Goal: Task Accomplishment & Management: Manage account settings

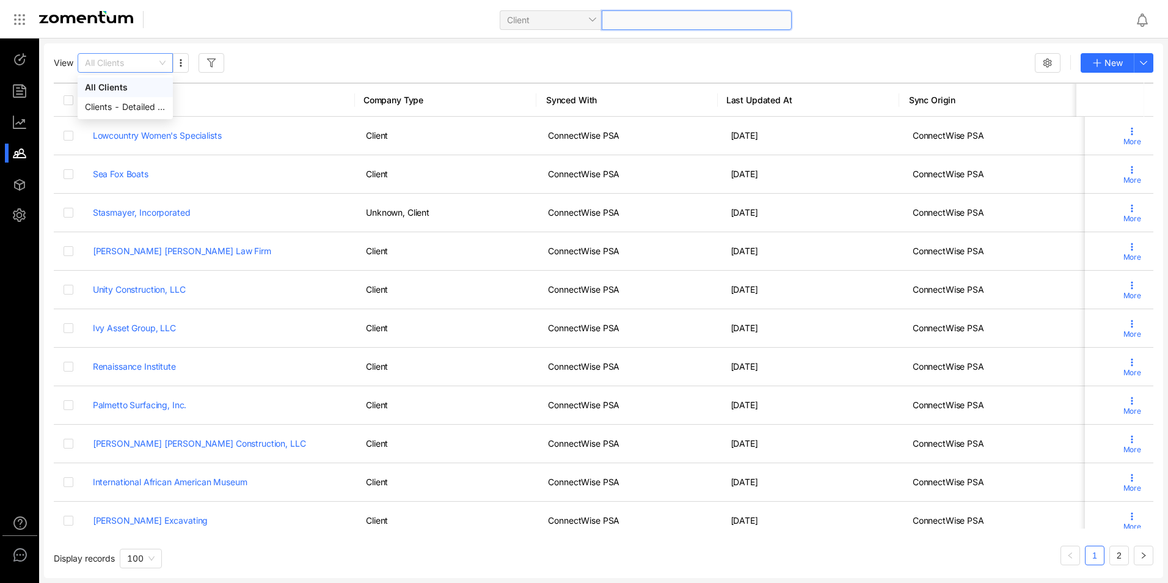
click at [163, 65] on span "All Clients" at bounding box center [125, 63] width 81 height 18
click at [115, 87] on div "All Clients" at bounding box center [125, 87] width 81 height 13
click at [97, 64] on span "All Clients" at bounding box center [125, 63] width 81 height 18
click at [94, 63] on span "All Clients" at bounding box center [125, 63] width 81 height 18
click at [178, 63] on icon "button" at bounding box center [181, 63] width 10 height 10
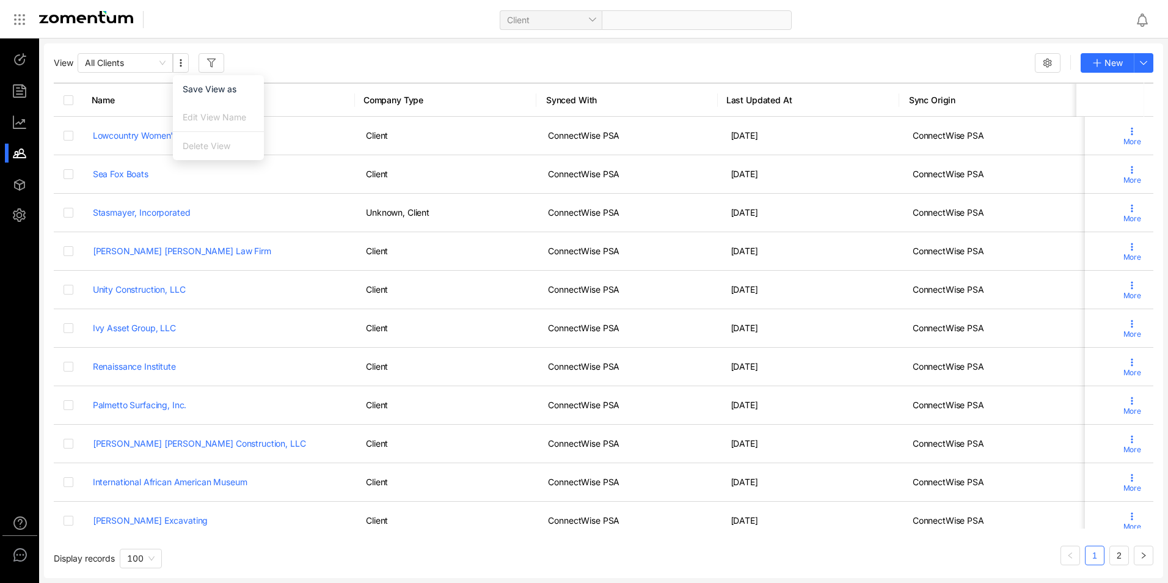
click at [167, 81] on div "View All Clients New Name Company Type Synced With Last Updated At Sync Origin …" at bounding box center [603, 310] width 1119 height 534
click at [97, 97] on span "Name" at bounding box center [216, 100] width 248 height 12
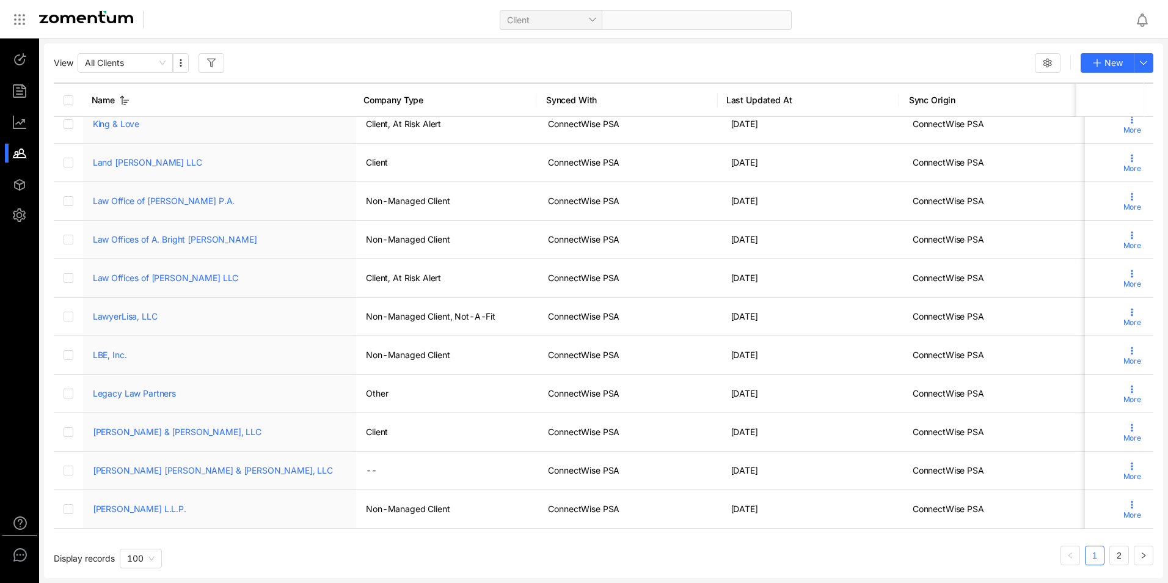
scroll to position [3324, 0]
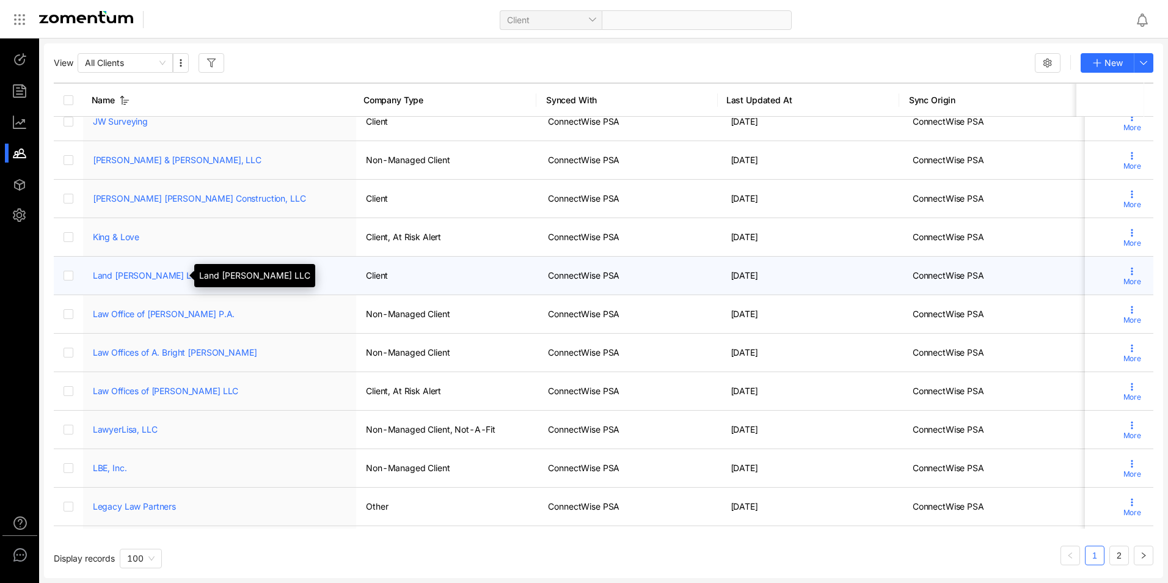
click at [144, 278] on link "Land [PERSON_NAME] LLC" at bounding box center [147, 275] width 109 height 10
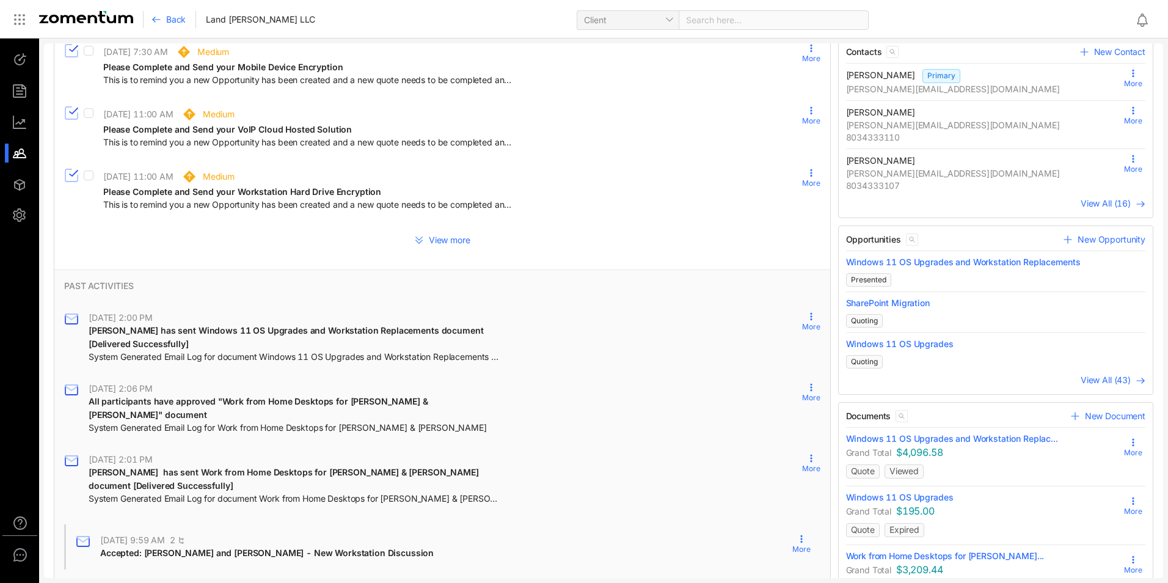
scroll to position [244, 0]
click at [850, 439] on span "Windows 11 OS Upgrades and Workstation Replac..." at bounding box center [952, 438] width 212 height 12
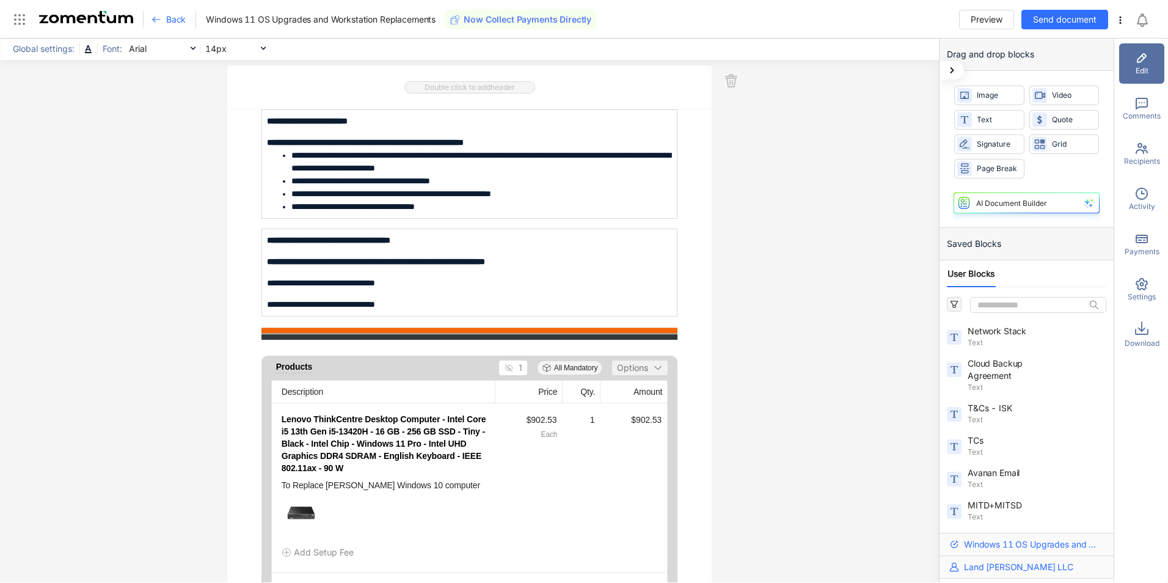
scroll to position [1466, 0]
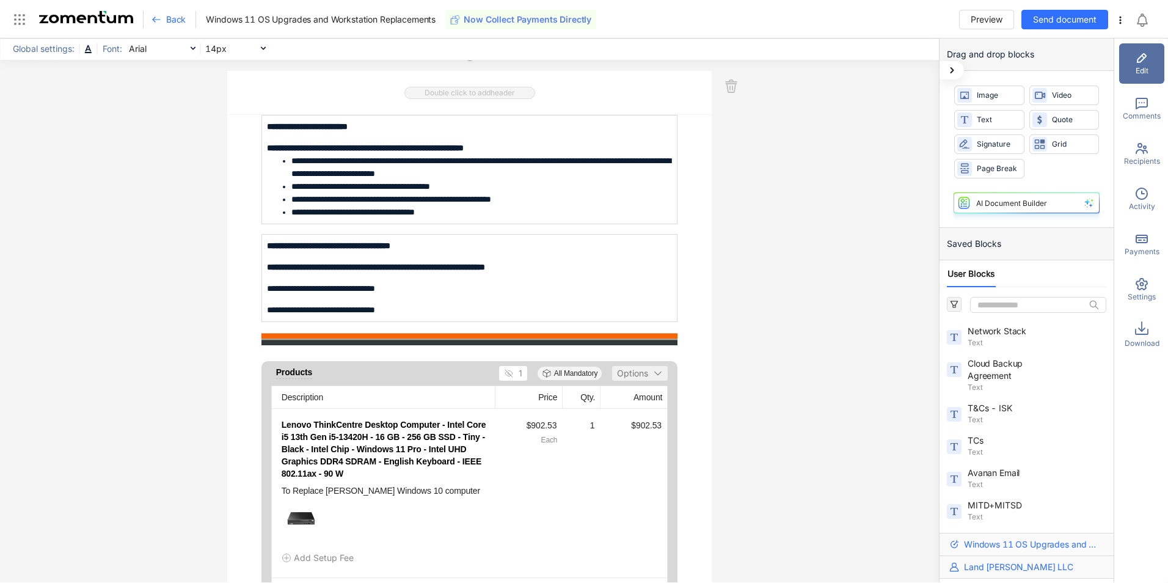
click at [1134, 286] on div "Settings" at bounding box center [1141, 289] width 45 height 40
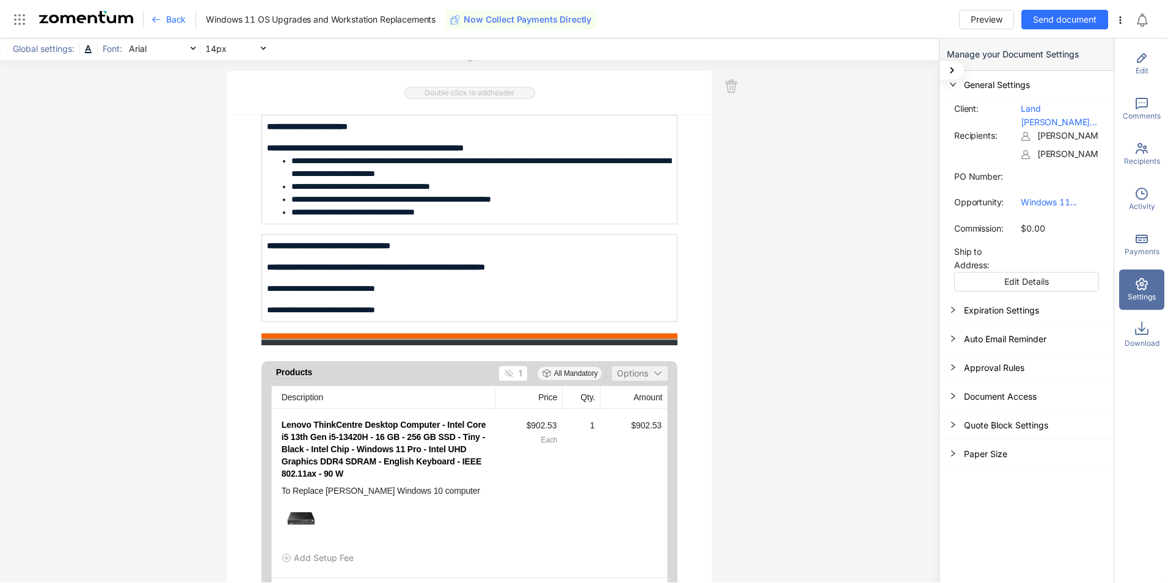
click at [1027, 313] on div "Expiration Settings" at bounding box center [1026, 310] width 174 height 29
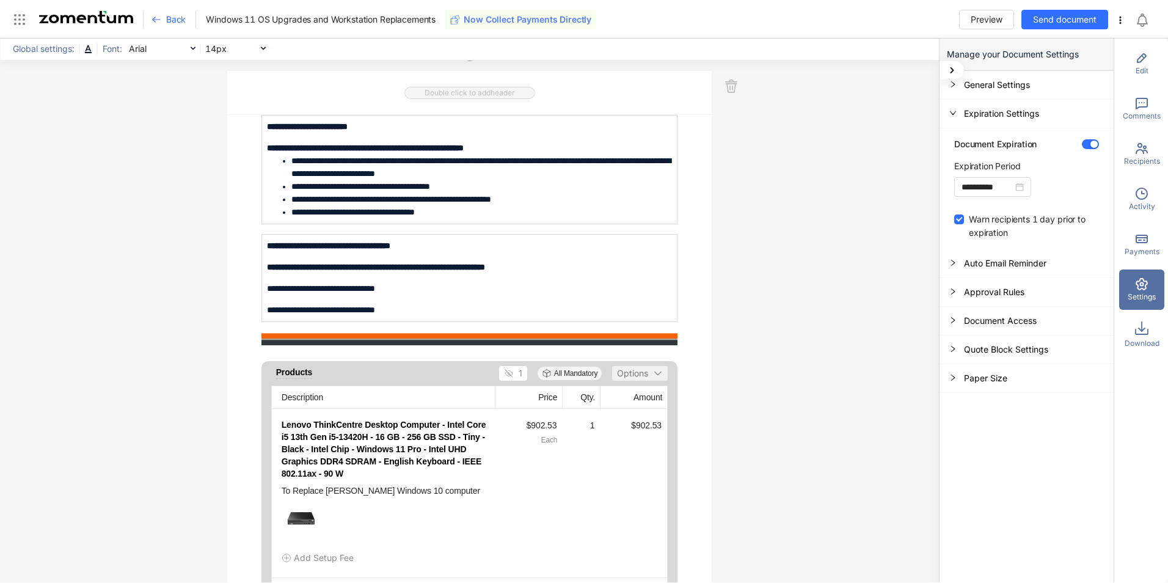
click at [1149, 285] on div "Settings" at bounding box center [1141, 289] width 45 height 40
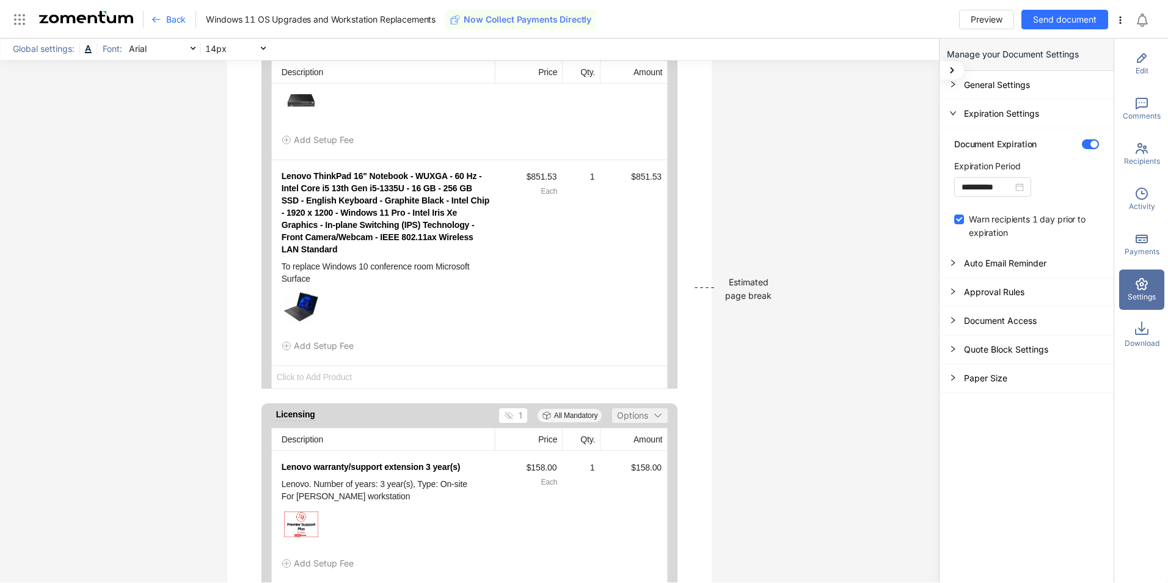
scroll to position [1771, 0]
